Goal: Connect with others: Connect with others

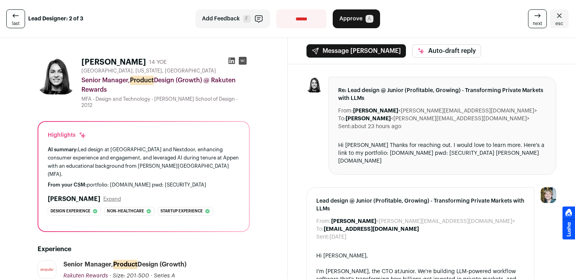
click at [11, 18] on icon at bounding box center [15, 15] width 9 height 9
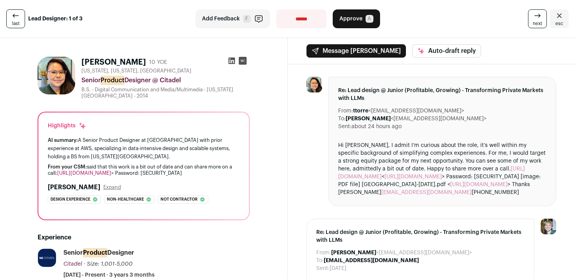
click at [229, 62] on icon at bounding box center [232, 61] width 8 height 8
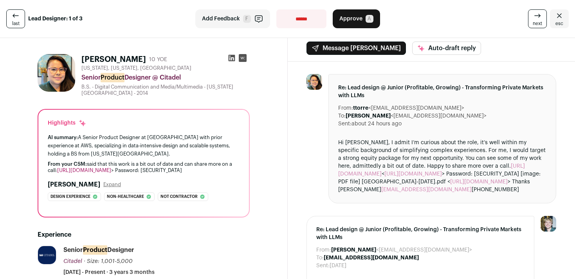
click at [194, 169] on div "From your CSM: said that this work is a bit out of date and can share more on a…" at bounding box center [144, 167] width 192 height 13
copy div "sashimi"
click at [111, 169] on link "[URL][DOMAIN_NAME]" at bounding box center [84, 169] width 54 height 5
